Goal: Task Accomplishment & Management: Use online tool/utility

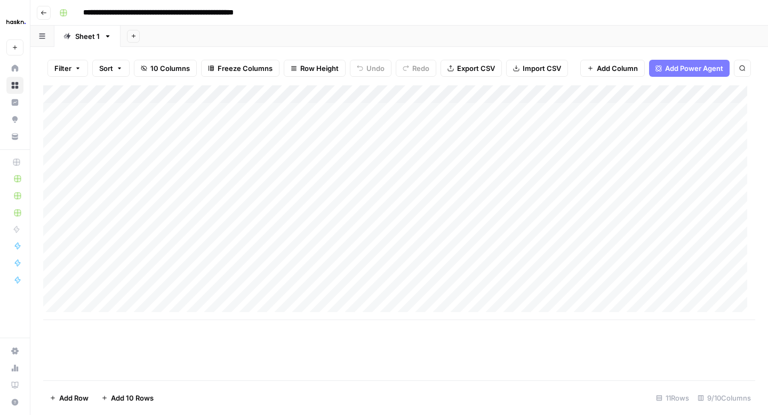
click at [176, 224] on div "Add Column" at bounding box center [399, 202] width 712 height 235
click at [268, 223] on div "Add Column" at bounding box center [399, 202] width 712 height 235
drag, startPoint x: 277, startPoint y: 219, endPoint x: 228, endPoint y: 219, distance: 49.1
click at [228, 218] on body "**********" at bounding box center [384, 207] width 768 height 415
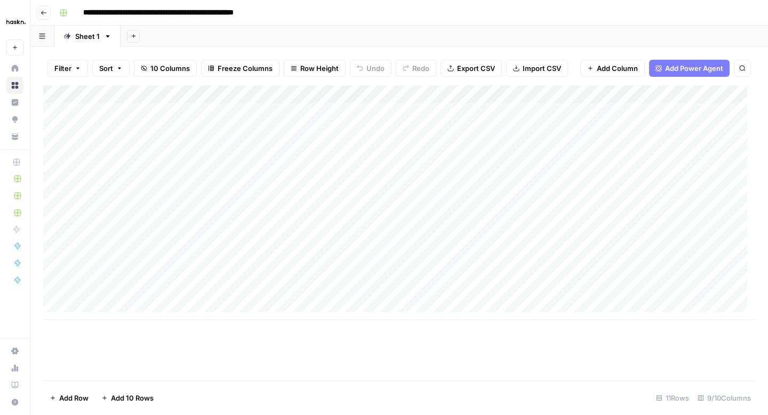
click at [154, 224] on div "Add Column" at bounding box center [399, 202] width 712 height 235
drag, startPoint x: 195, startPoint y: 221, endPoint x: 131, endPoint y: 221, distance: 64.0
click at [136, 221] on textarea "**********" at bounding box center [218, 221] width 171 height 15
click at [130, 220] on div "Add Column" at bounding box center [399, 202] width 712 height 235
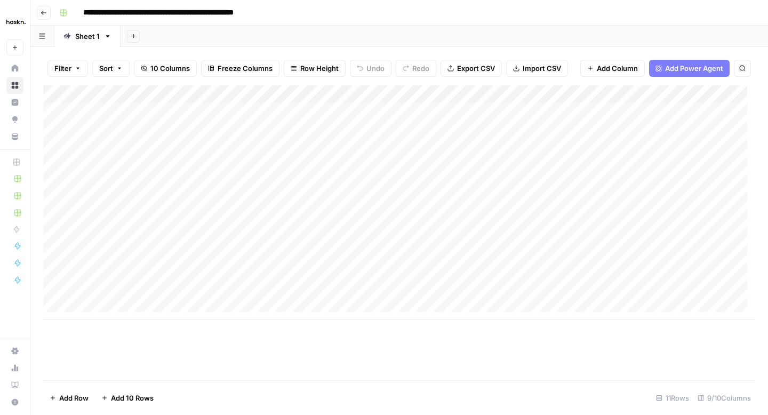
click at [192, 219] on div "Add Column" at bounding box center [399, 202] width 712 height 235
click at [192, 220] on div "Add Column" at bounding box center [399, 202] width 712 height 235
click at [191, 220] on textarea "**********" at bounding box center [218, 221] width 171 height 15
drag, startPoint x: 182, startPoint y: 220, endPoint x: 137, endPoint y: 217, distance: 44.9
click at [137, 217] on textarea "**********" at bounding box center [218, 221] width 171 height 15
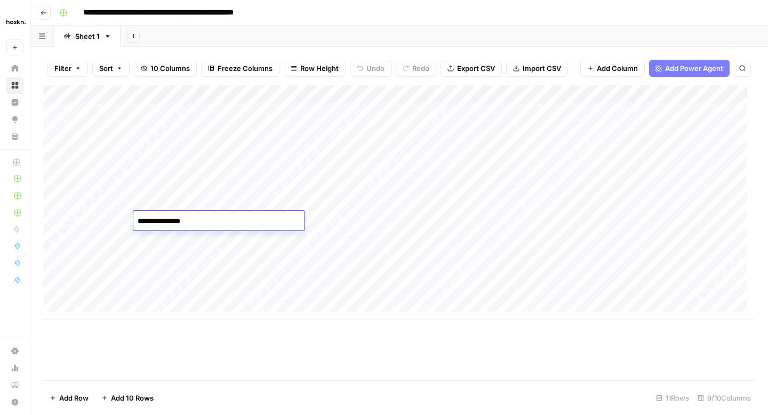
click at [644, 218] on div "Add Column" at bounding box center [399, 202] width 712 height 235
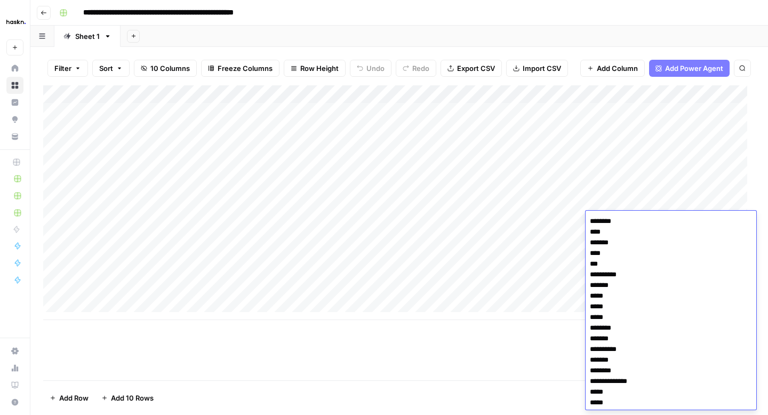
click at [644, 218] on textarea "**********" at bounding box center [671, 355] width 171 height 282
click at [546, 242] on div "Add Column" at bounding box center [399, 202] width 712 height 235
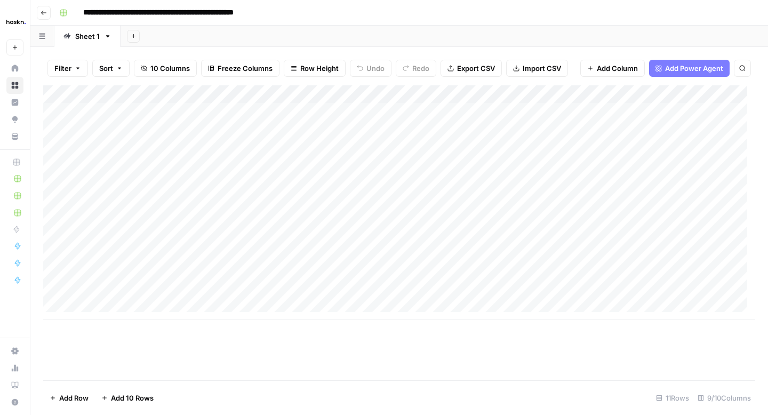
click at [637, 218] on div "Add Column" at bounding box center [399, 202] width 712 height 235
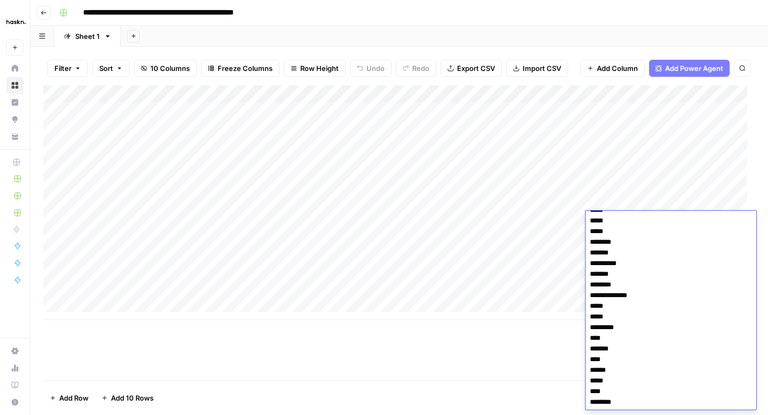
click at [637, 218] on textarea "**********" at bounding box center [671, 269] width 171 height 282
click at [561, 241] on div "Add Column" at bounding box center [399, 202] width 712 height 235
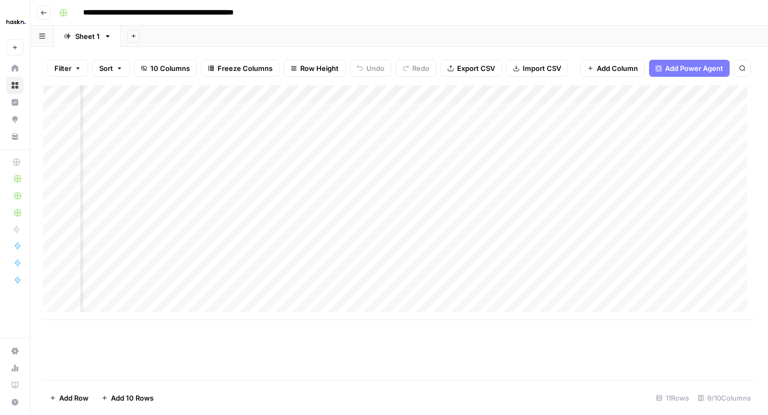
scroll to position [0, 178]
click at [534, 220] on div "Add Column" at bounding box center [399, 202] width 712 height 235
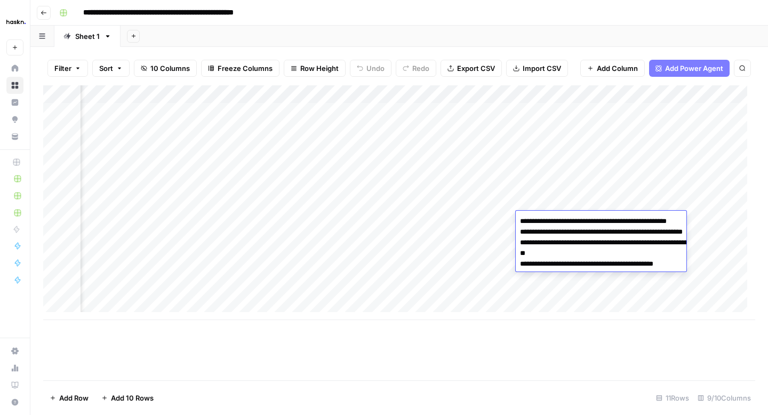
click at [357, 240] on div "Add Column" at bounding box center [399, 202] width 712 height 235
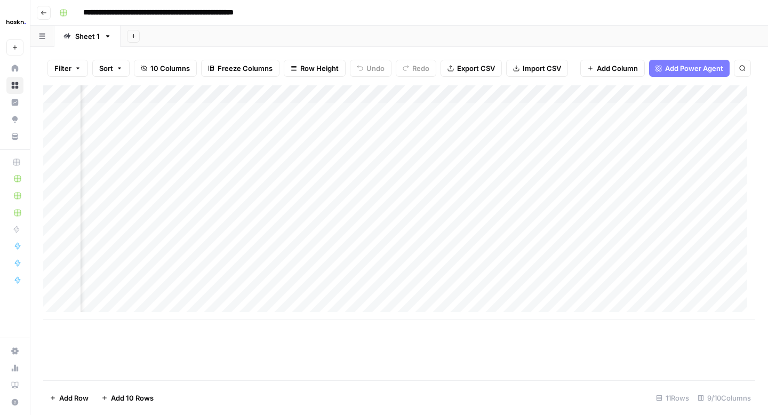
click at [357, 240] on div "Add Column" at bounding box center [399, 202] width 712 height 235
click at [601, 242] on div "Add Column" at bounding box center [399, 202] width 712 height 235
click at [641, 238] on div "Add Column" at bounding box center [399, 202] width 712 height 235
type textarea "**********"
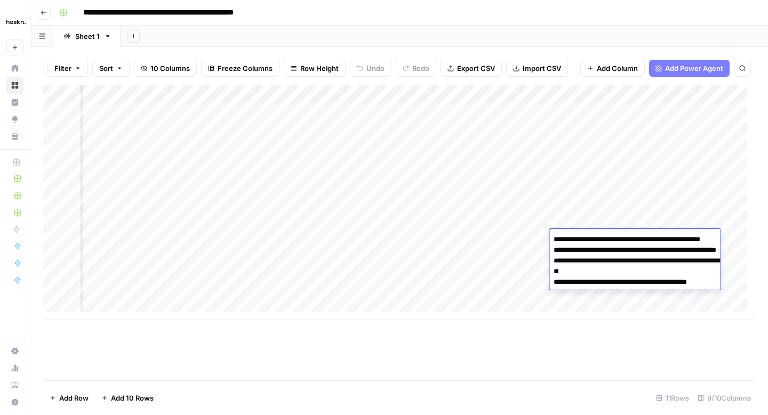
scroll to position [0, 101]
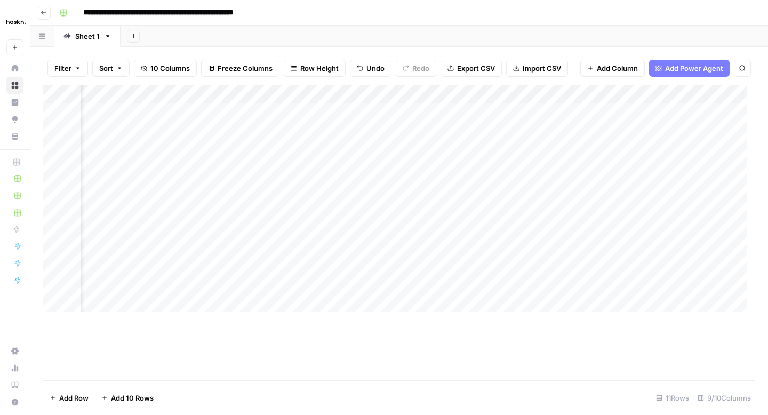
click at [633, 254] on div "Add Column" at bounding box center [399, 202] width 712 height 235
type textarea "**********"
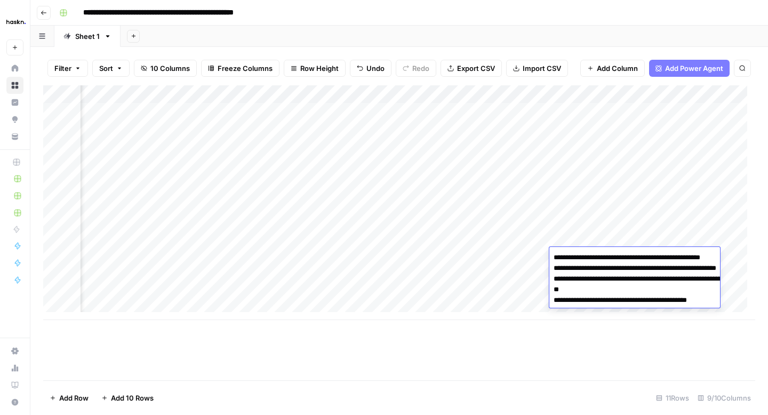
click at [451, 253] on div "Add Column" at bounding box center [399, 202] width 712 height 235
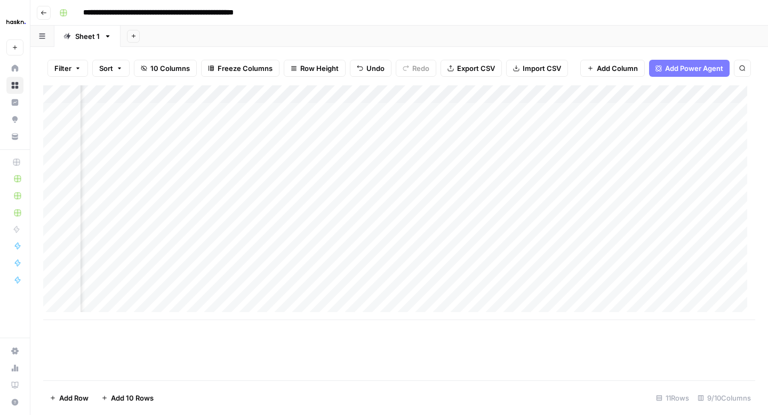
click at [615, 278] on div "Add Column" at bounding box center [399, 202] width 712 height 235
click at [671, 275] on div "Add Column" at bounding box center [399, 202] width 712 height 235
click at [671, 275] on textarea at bounding box center [677, 275] width 171 height 15
type textarea "**********"
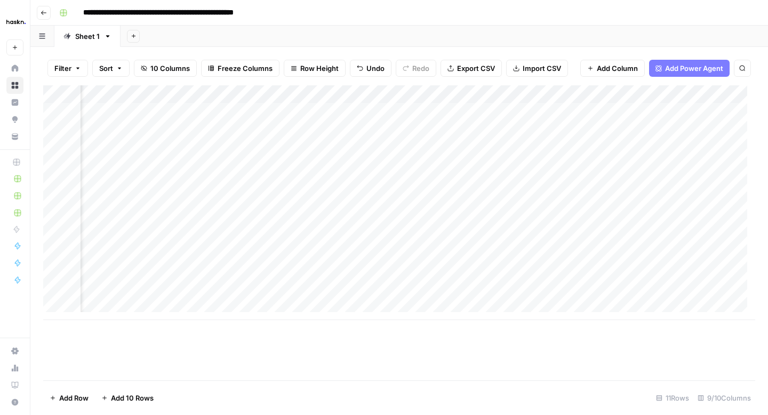
click at [545, 279] on div "Add Column" at bounding box center [399, 202] width 712 height 235
click at [185, 240] on div "Add Column" at bounding box center [399, 202] width 712 height 235
click at [99, 238] on div "Add Column" at bounding box center [399, 202] width 712 height 235
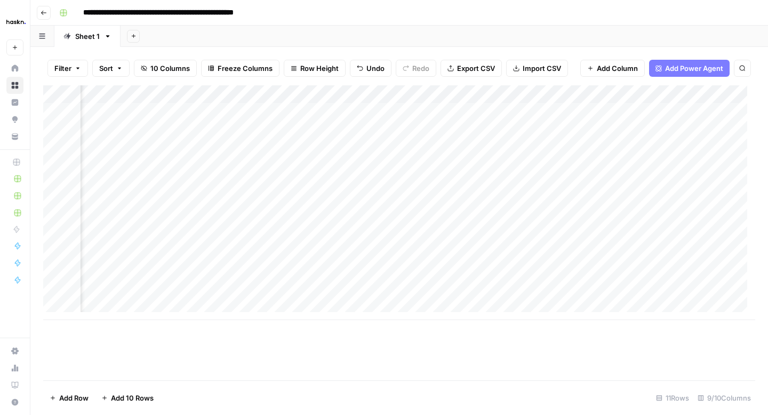
click at [99, 238] on div "Add Column" at bounding box center [399, 202] width 712 height 235
click at [525, 220] on div "Add Column" at bounding box center [399, 202] width 712 height 235
click at [527, 221] on div "Add Column" at bounding box center [399, 202] width 712 height 235
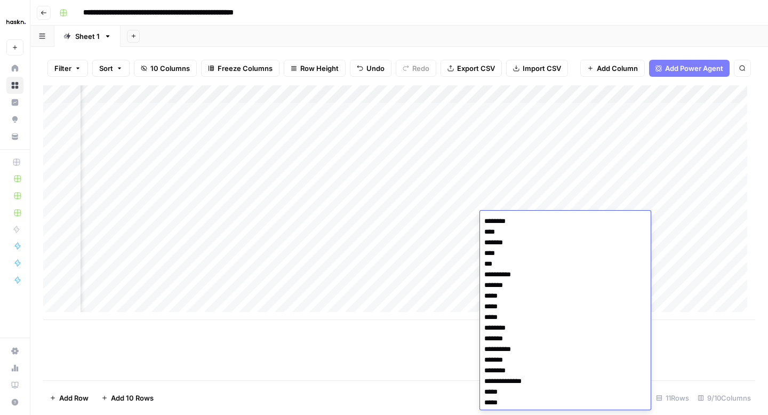
click at [527, 221] on textarea "**********" at bounding box center [565, 355] width 171 height 282
click at [458, 236] on div "Add Column" at bounding box center [399, 202] width 712 height 235
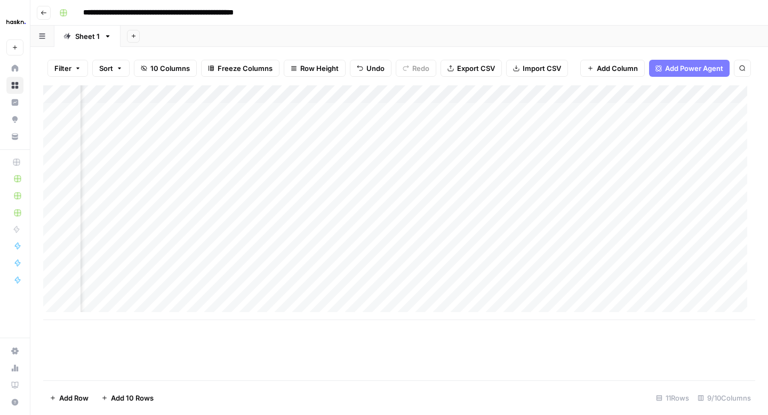
click at [44, 240] on div "Add Column" at bounding box center [399, 202] width 712 height 235
click at [616, 236] on div "Add Column" at bounding box center [399, 202] width 712 height 235
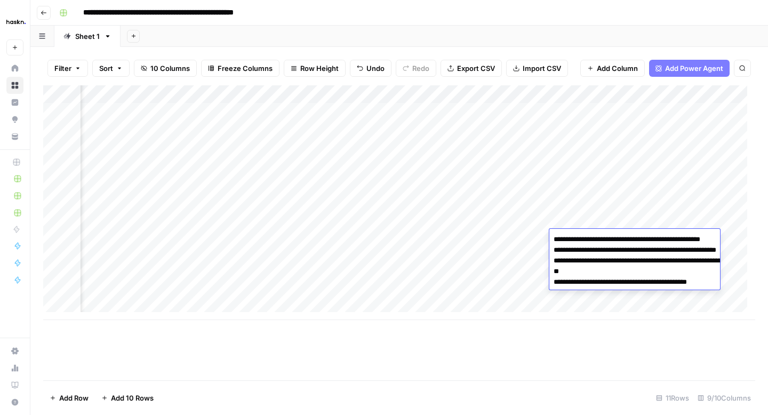
click at [318, 234] on div "Add Column" at bounding box center [399, 202] width 712 height 235
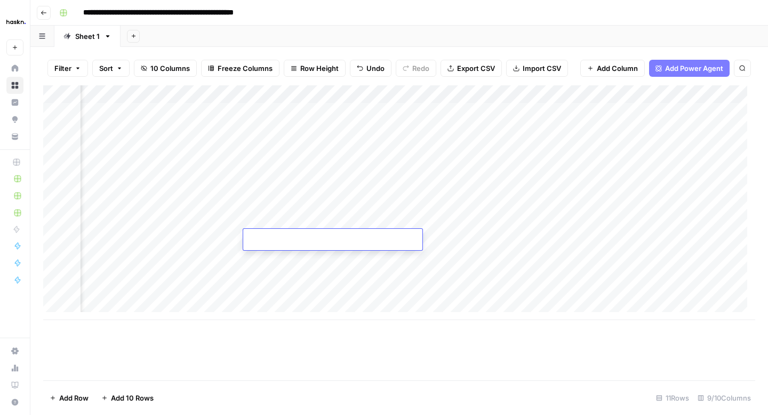
click at [426, 220] on div "Add Column" at bounding box center [399, 202] width 712 height 235
click at [409, 249] on div "Add Column" at bounding box center [399, 202] width 712 height 235
click at [161, 254] on div "Add Column" at bounding box center [399, 202] width 712 height 235
click at [273, 258] on div "Add Column" at bounding box center [399, 202] width 712 height 235
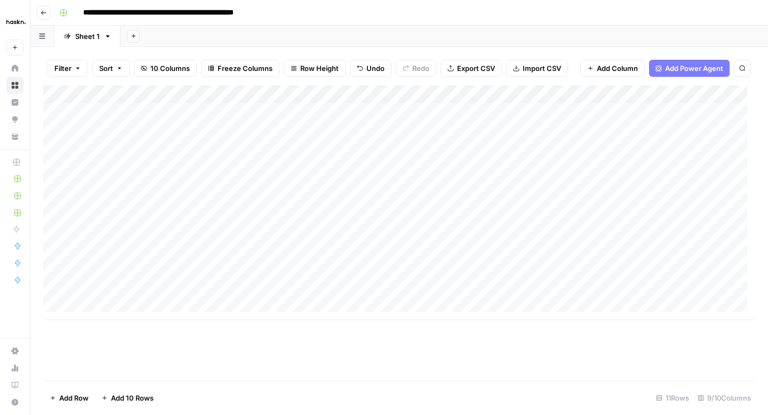
click at [635, 257] on div "Add Column" at bounding box center [399, 202] width 712 height 235
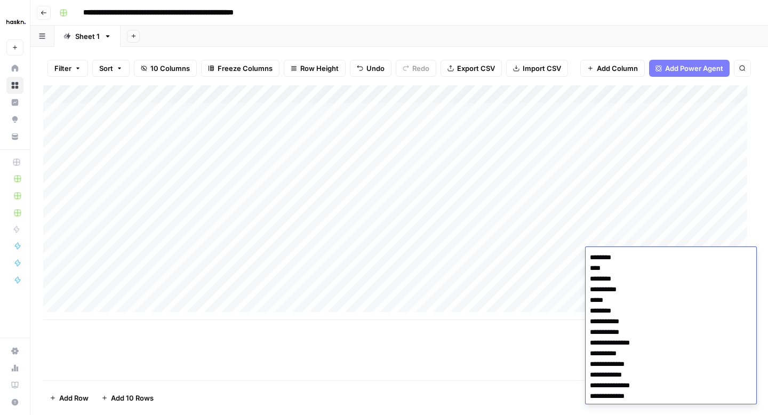
click at [562, 255] on div "Add Column" at bounding box center [399, 202] width 712 height 235
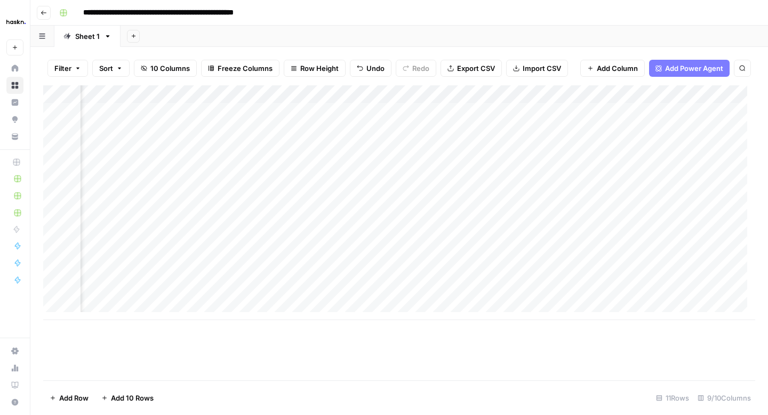
scroll to position [0, 297]
click at [454, 253] on div "Add Column" at bounding box center [399, 202] width 712 height 235
